Goal: Navigation & Orientation: Go to known website

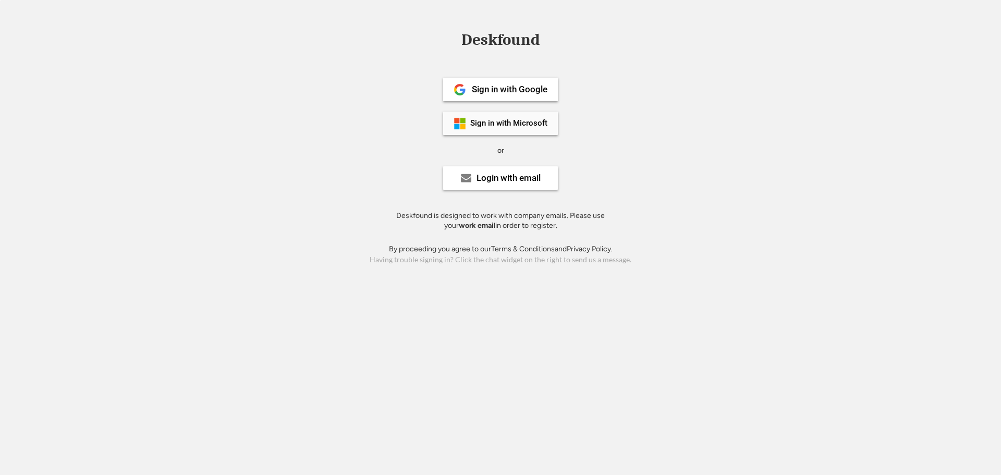
click at [514, 125] on div "Sign in with Microsoft" at bounding box center [508, 123] width 77 height 8
click at [482, 176] on div "Login with email" at bounding box center [509, 178] width 64 height 9
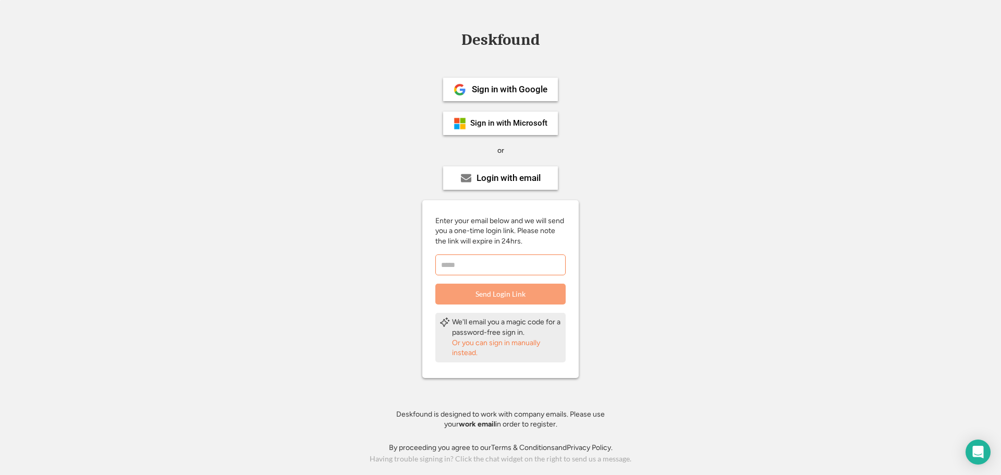
click at [495, 263] on input "email" at bounding box center [500, 264] width 130 height 21
click at [616, 256] on div "Sign in with Google Sign in with Microsoft or Login with email Enter your email…" at bounding box center [500, 250] width 235 height 386
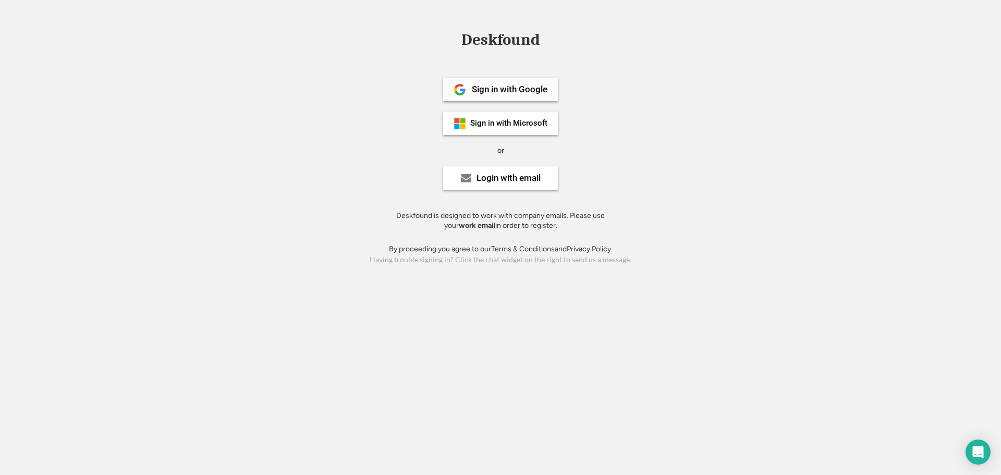
click at [509, 94] on div "Sign in with Google" at bounding box center [500, 89] width 115 height 23
